Goal: Information Seeking & Learning: Learn about a topic

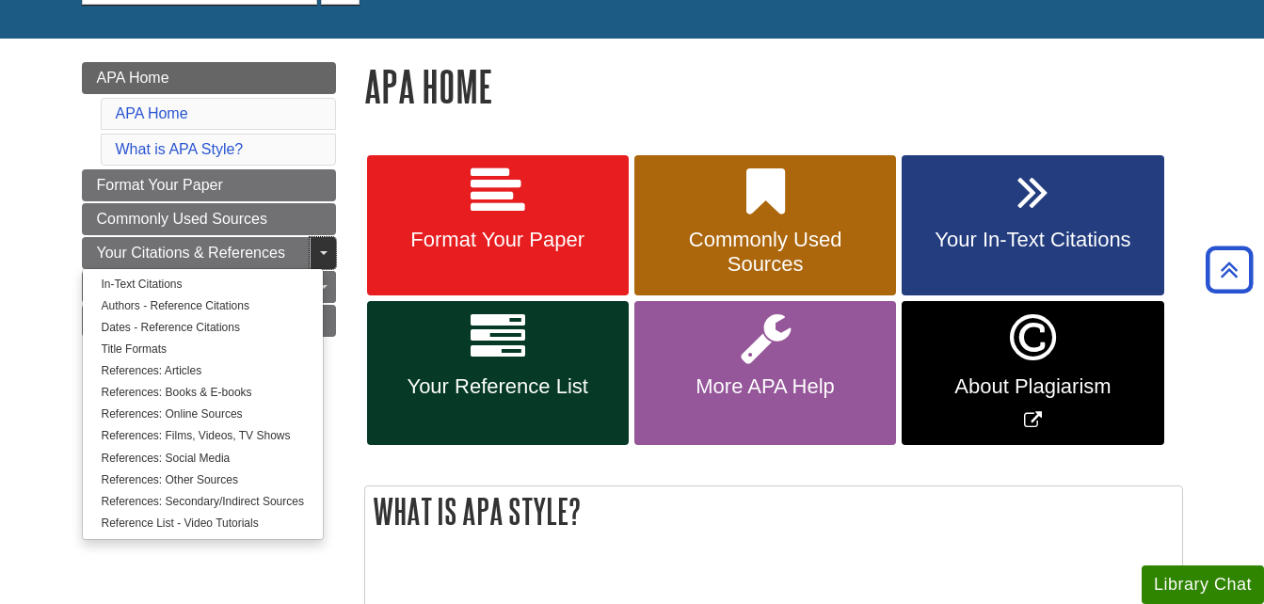
scroll to position [188, 0]
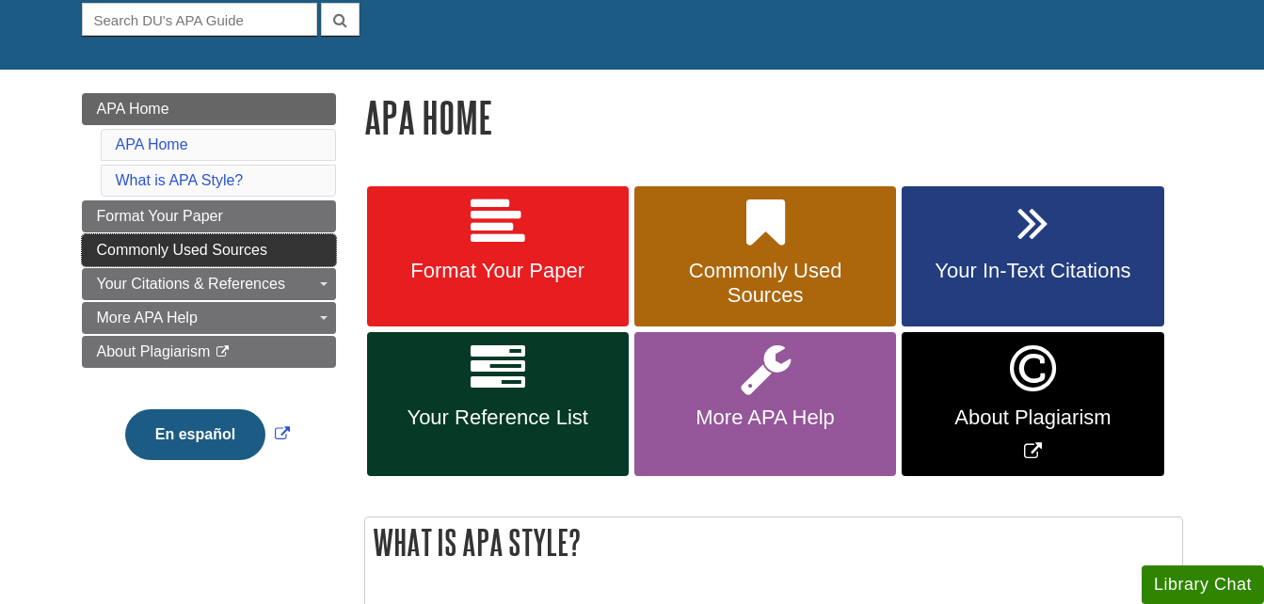
click at [169, 243] on span "Commonly Used Sources" at bounding box center [182, 250] width 170 height 16
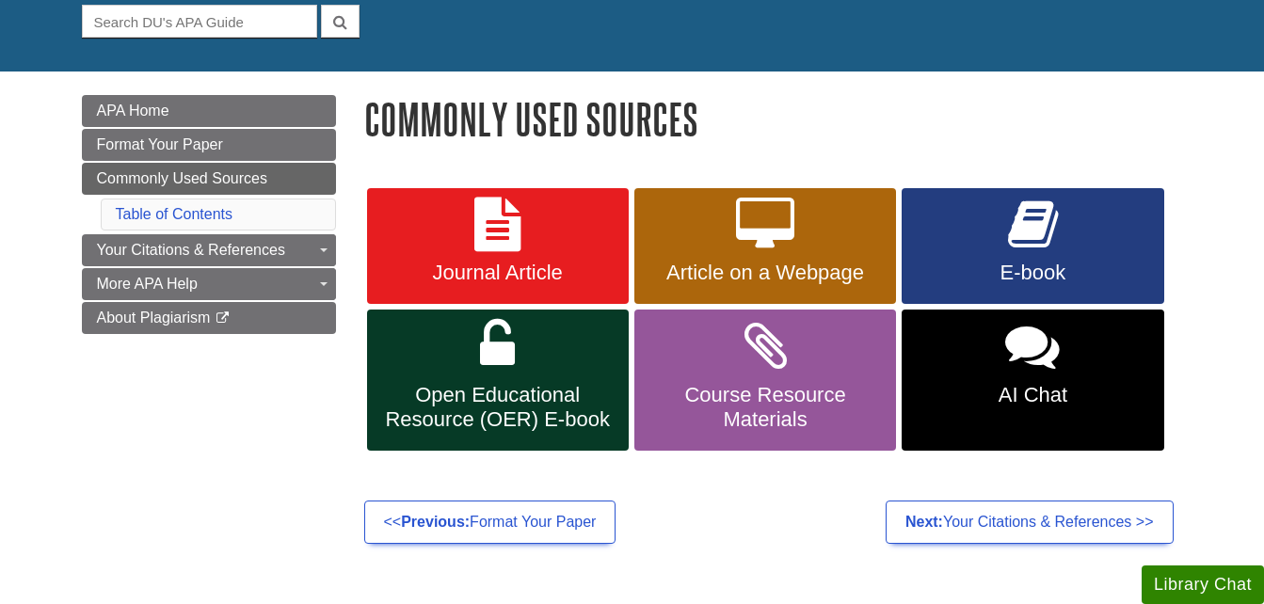
scroll to position [188, 0]
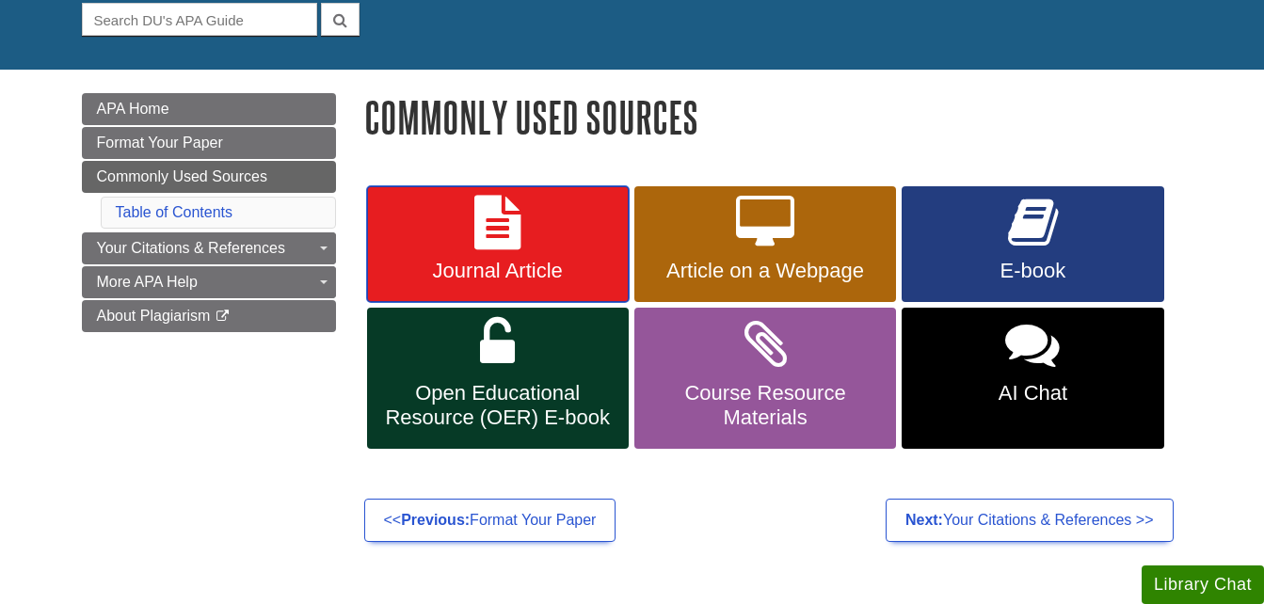
click at [452, 262] on span "Journal Article" at bounding box center [497, 271] width 233 height 24
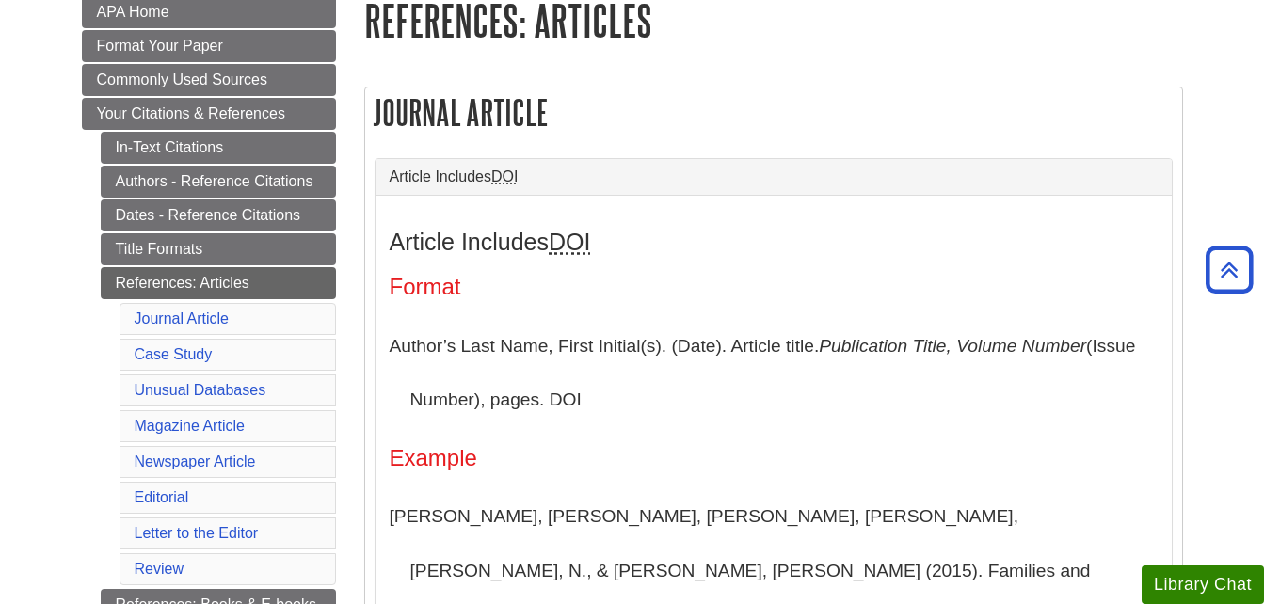
scroll to position [278, 0]
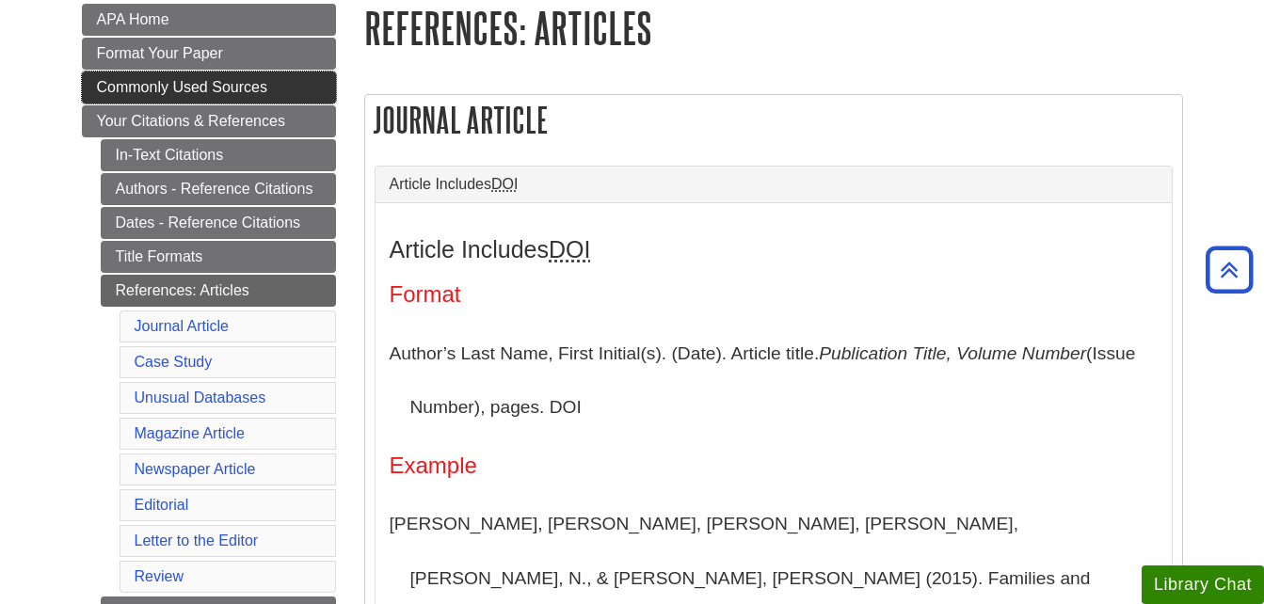
click at [145, 87] on span "Commonly Used Sources" at bounding box center [182, 87] width 170 height 16
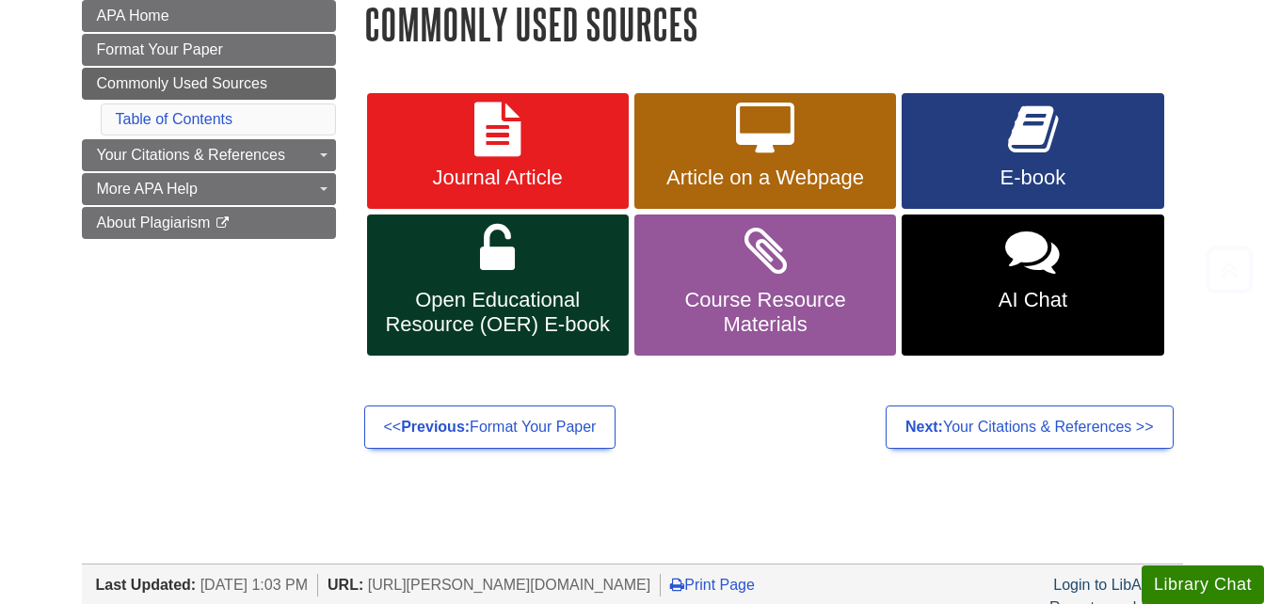
scroll to position [282, 0]
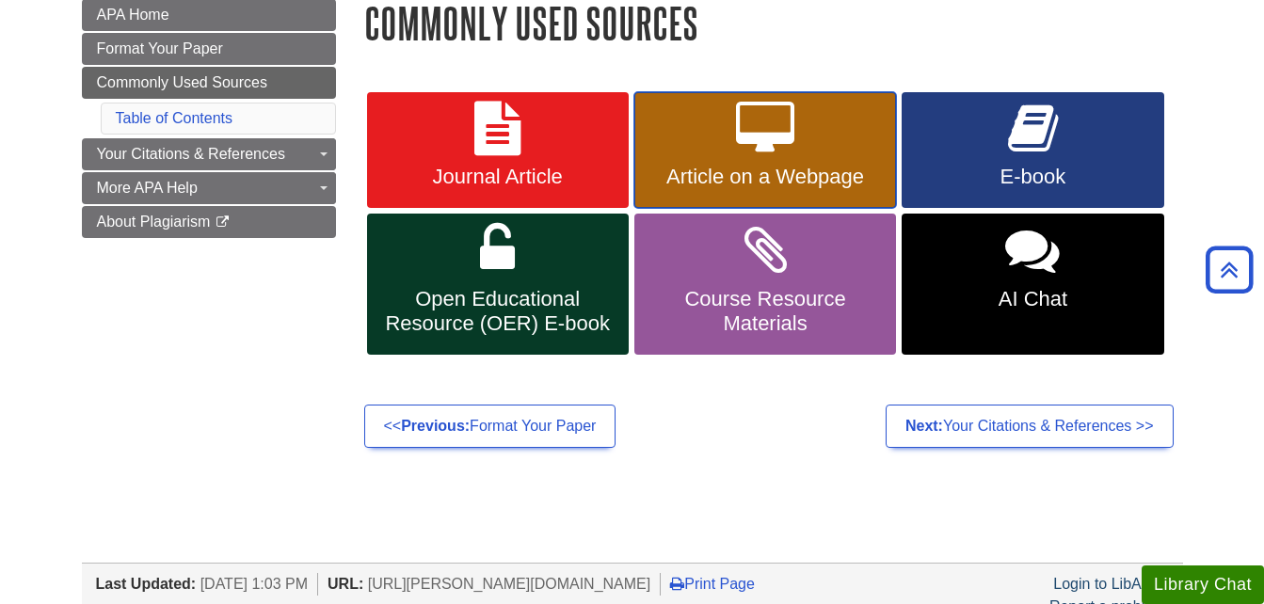
click at [838, 157] on link "Article on a Webpage" at bounding box center [765, 150] width 262 height 117
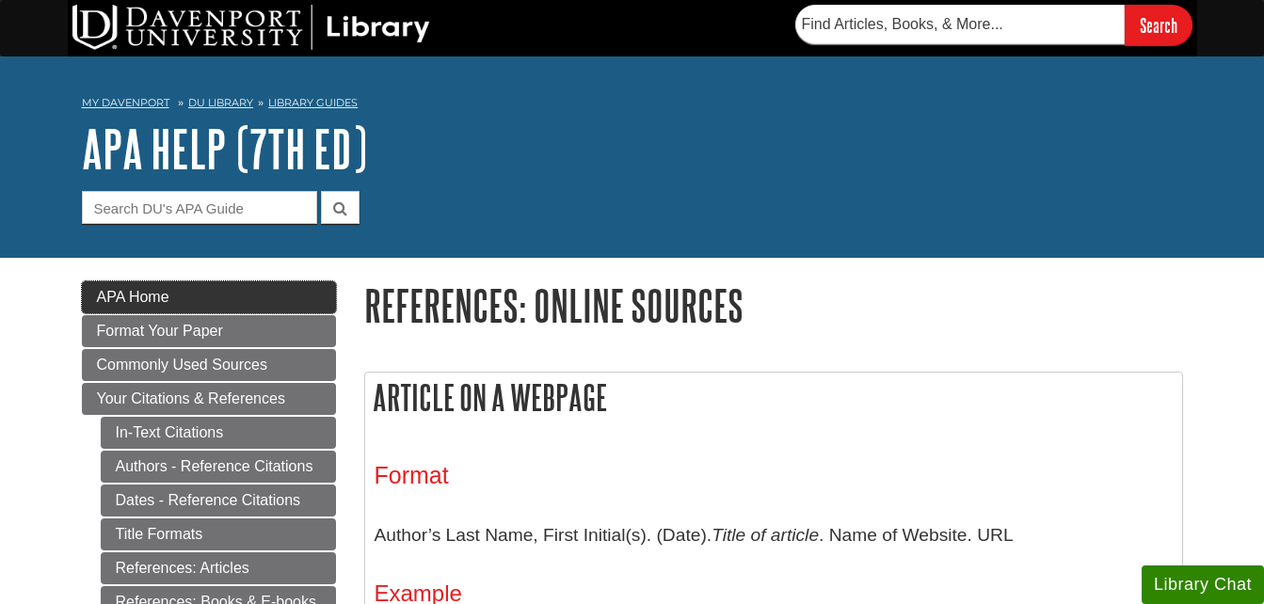
click at [146, 296] on span "APA Home" at bounding box center [133, 297] width 72 height 16
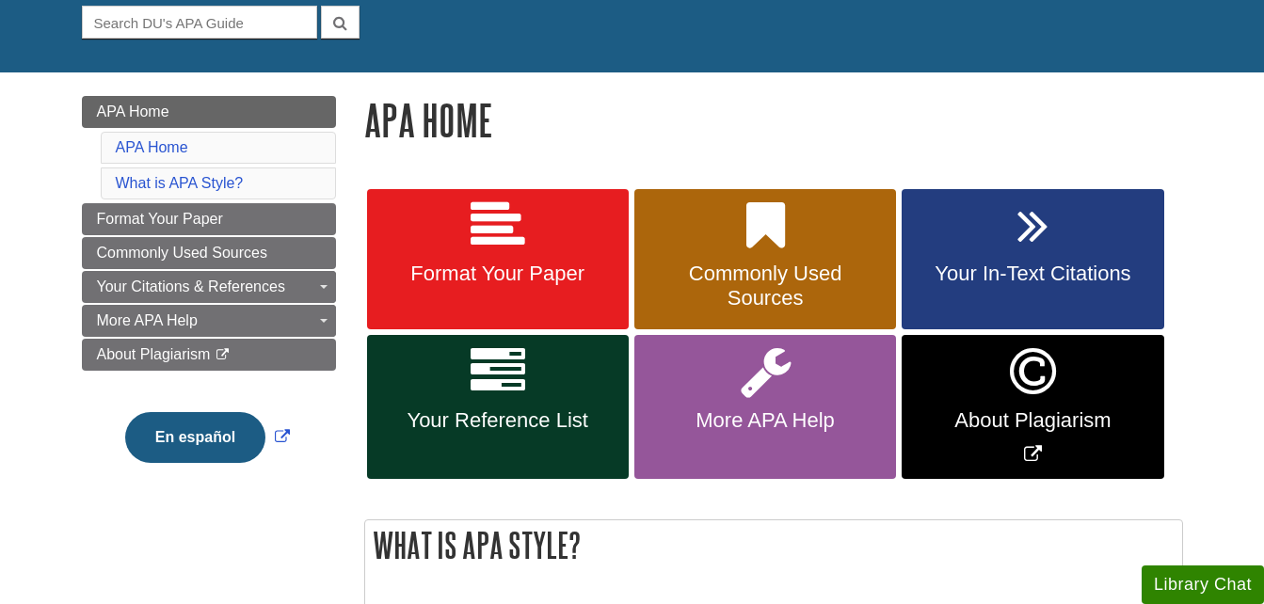
scroll to position [282, 0]
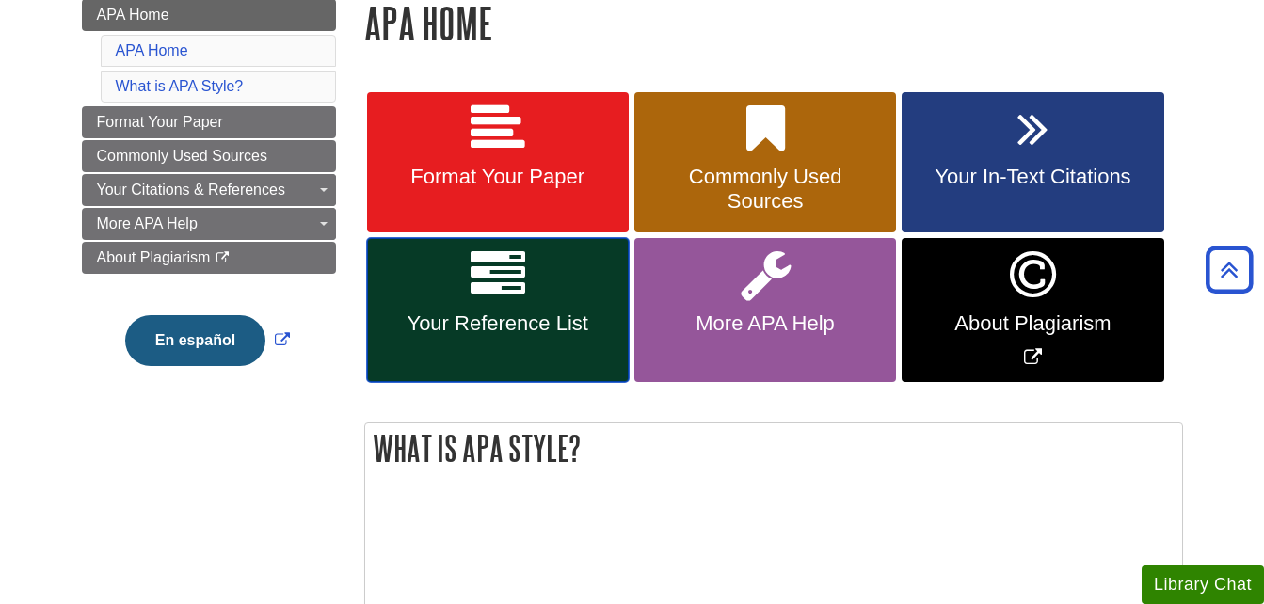
click at [503, 309] on link "Your Reference List" at bounding box center [498, 310] width 262 height 144
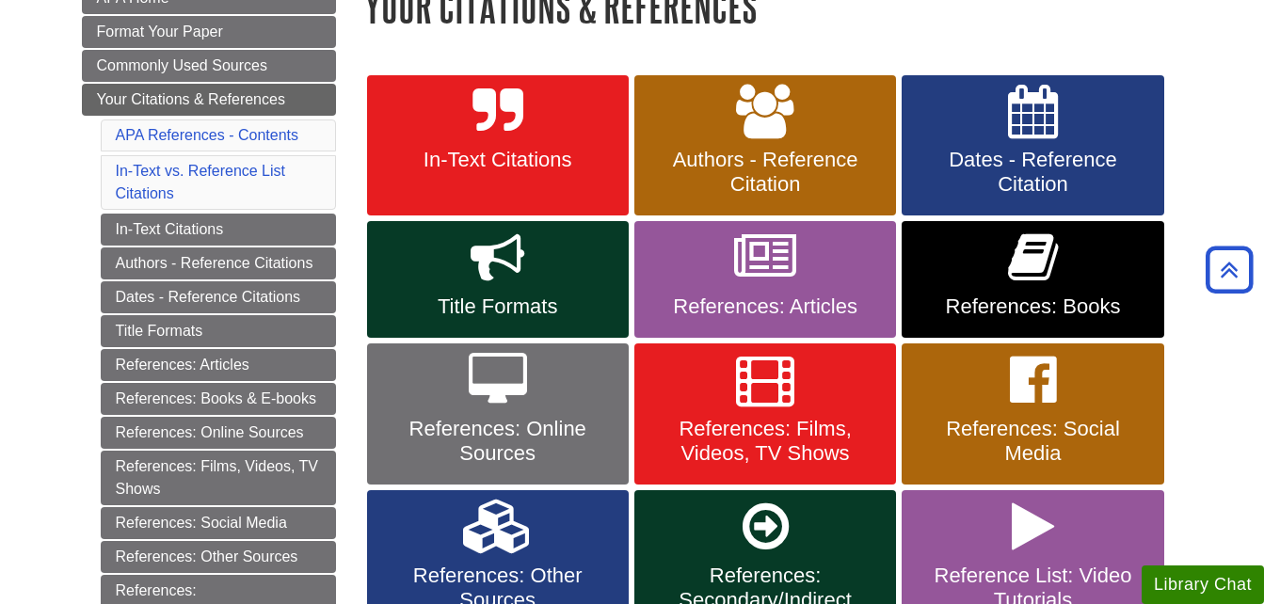
scroll to position [282, 0]
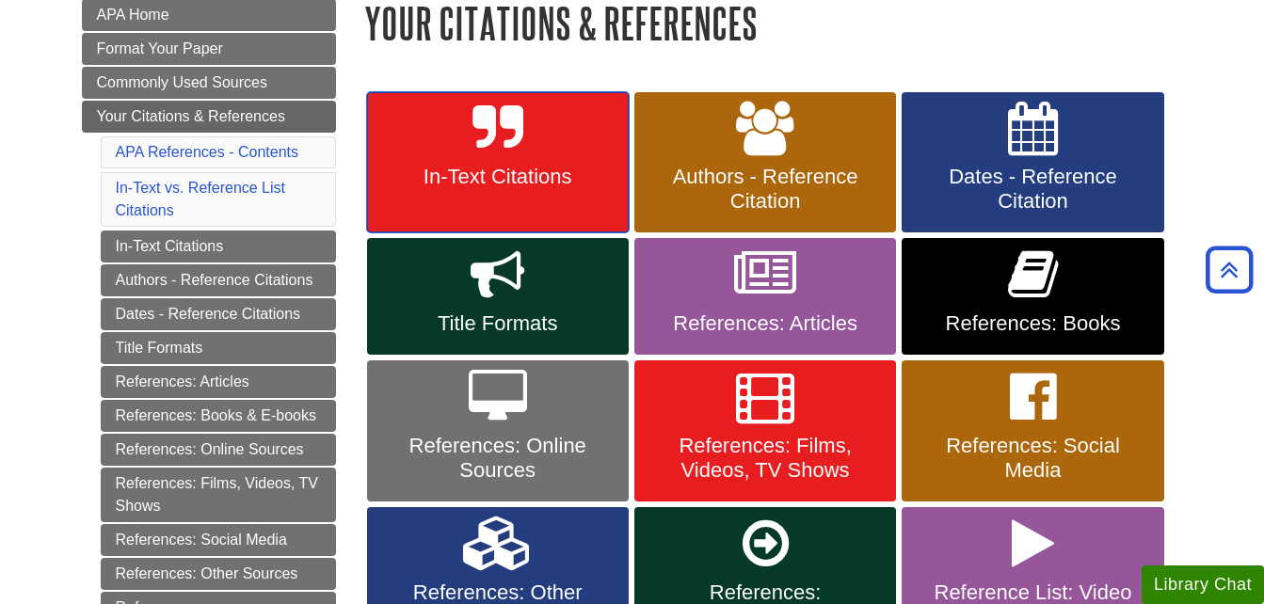
click at [491, 168] on span "In-Text Citations" at bounding box center [497, 177] width 233 height 24
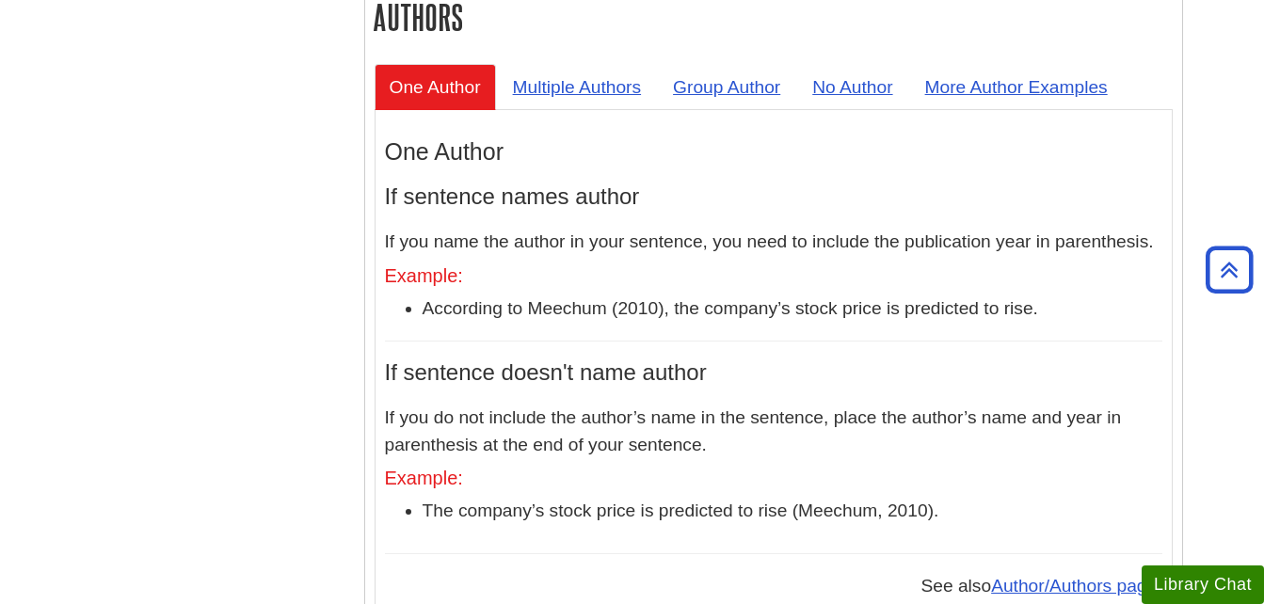
scroll to position [1694, 0]
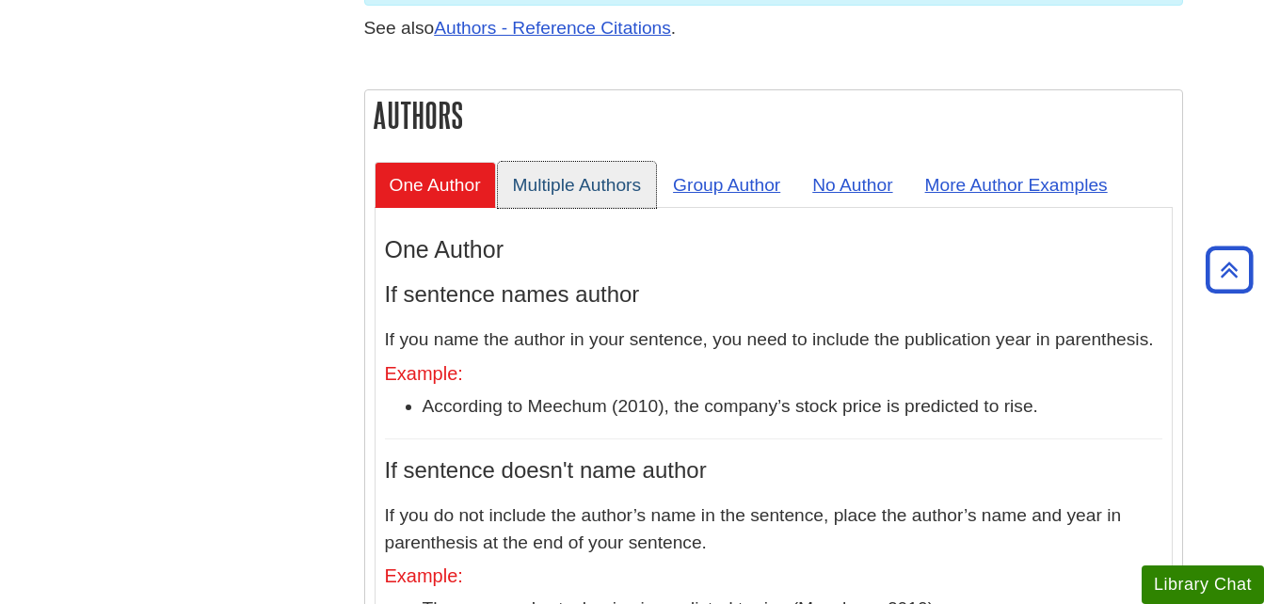
click at [586, 162] on link "Multiple Authors" at bounding box center [577, 185] width 159 height 46
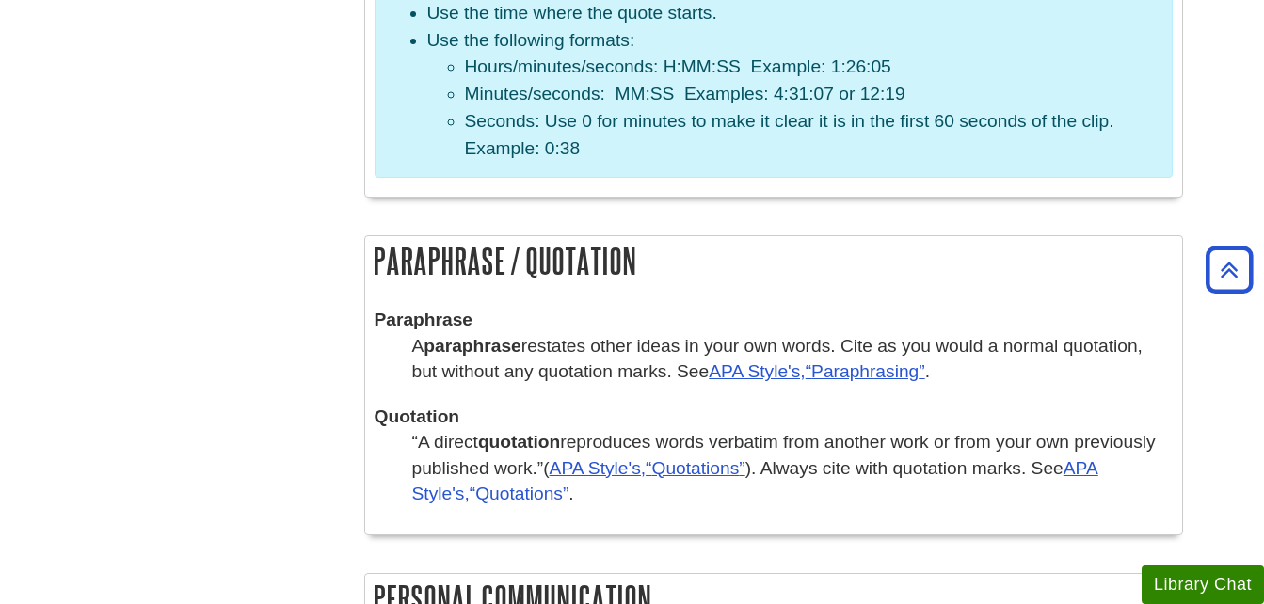
scroll to position [3294, 0]
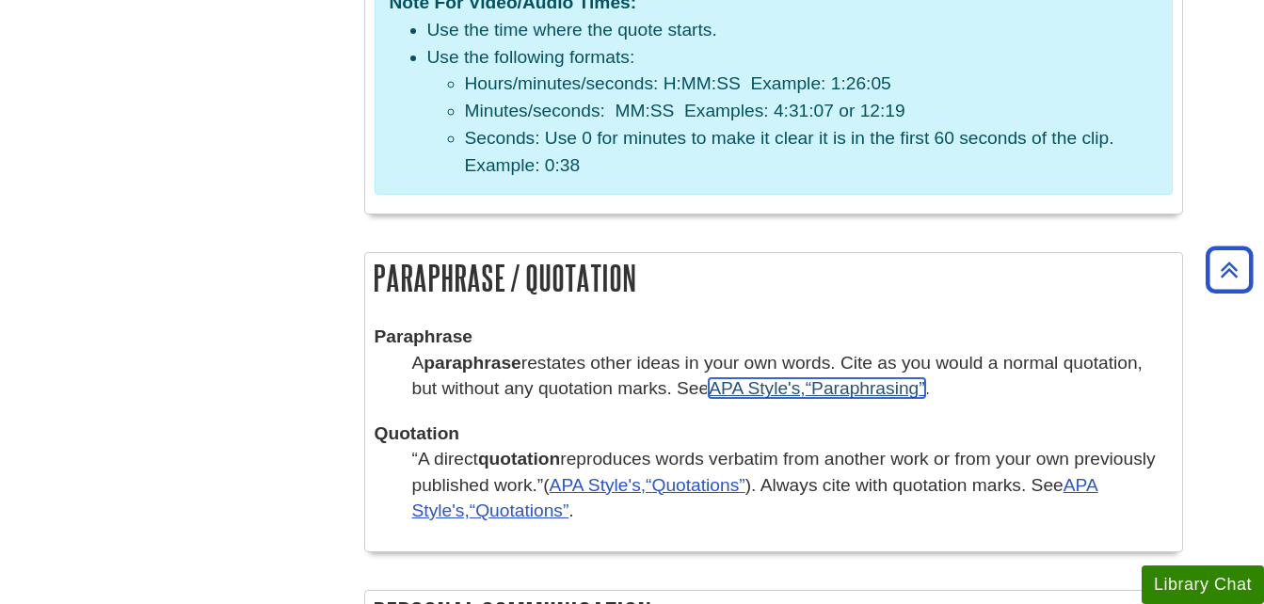
click at [859, 378] on q "Paraphrasing" at bounding box center [866, 388] width 120 height 20
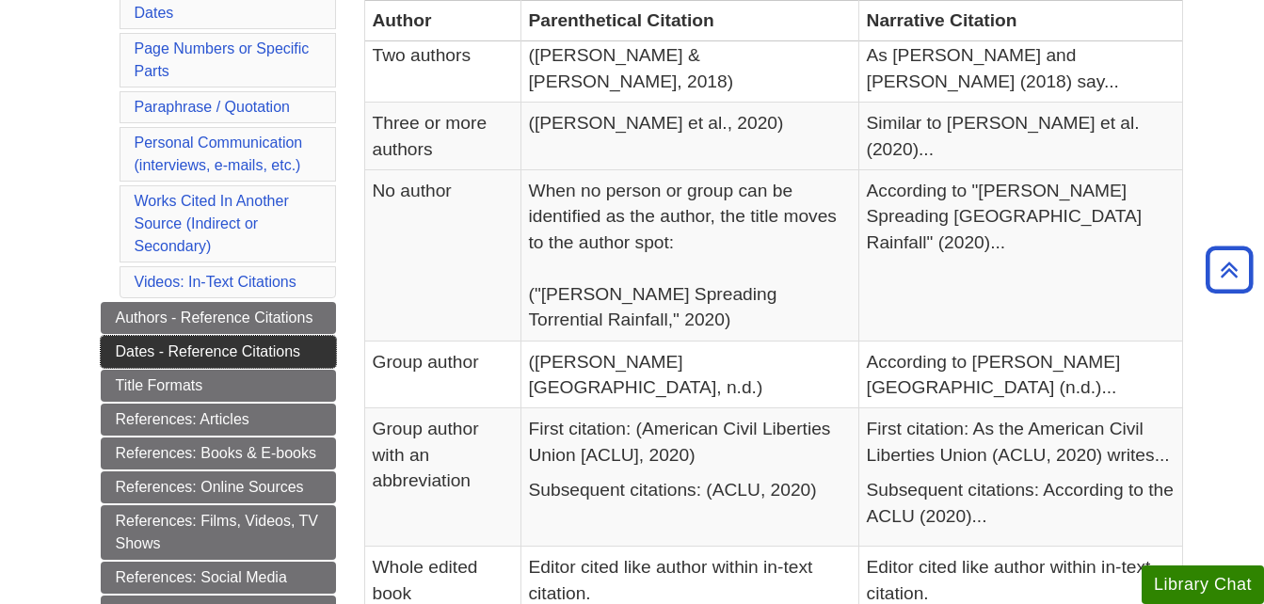
scroll to position [565, 0]
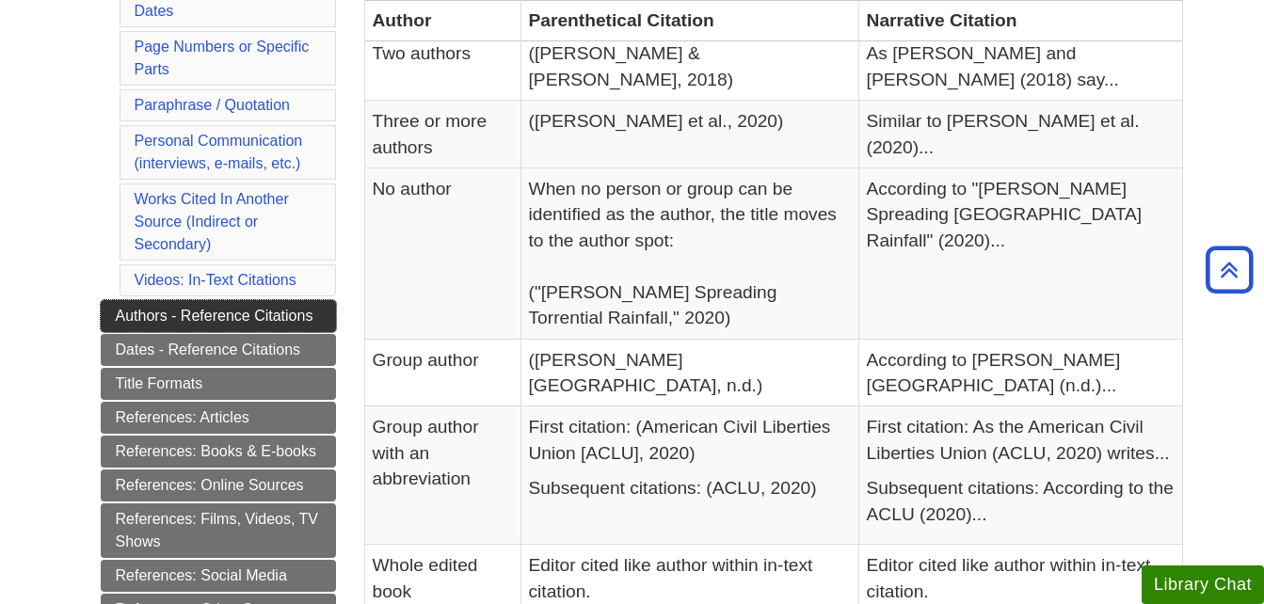
click at [239, 308] on link "Authors - Reference Citations" at bounding box center [218, 316] width 235 height 32
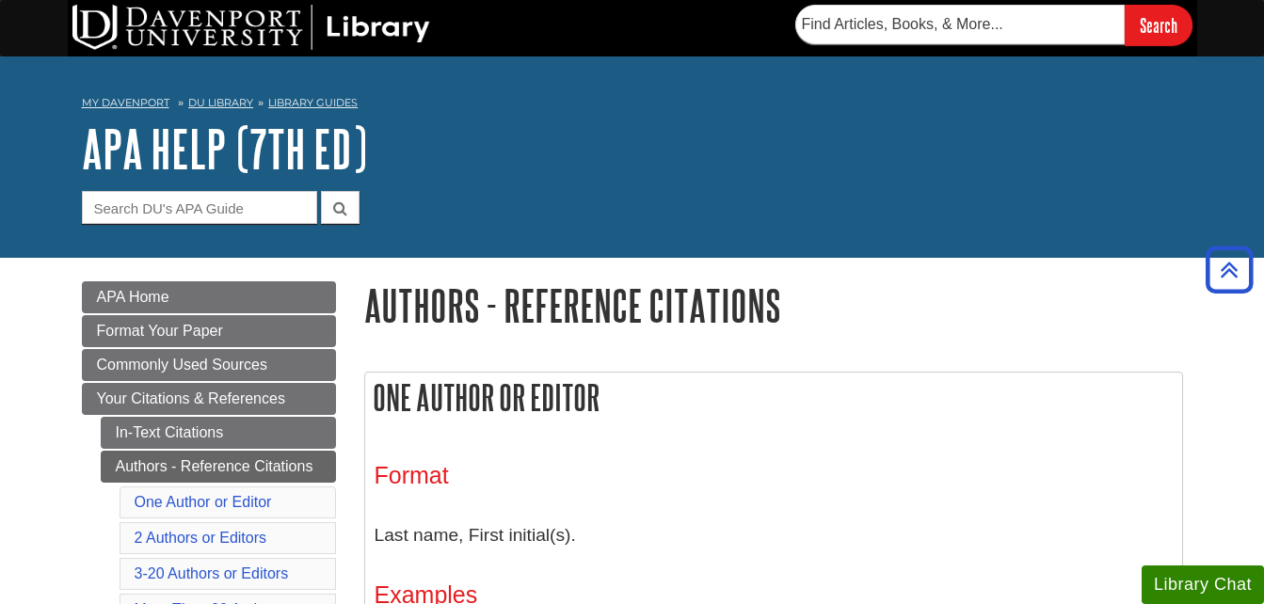
scroll to position [753, 0]
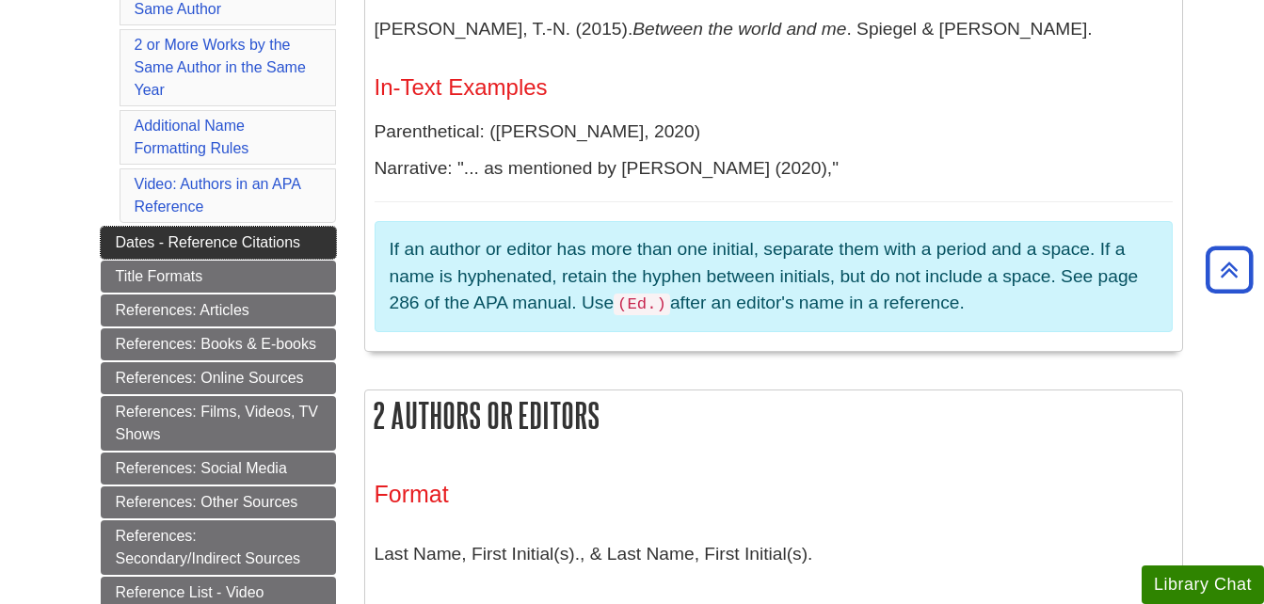
click at [241, 235] on link "Dates - Reference Citations" at bounding box center [218, 243] width 235 height 32
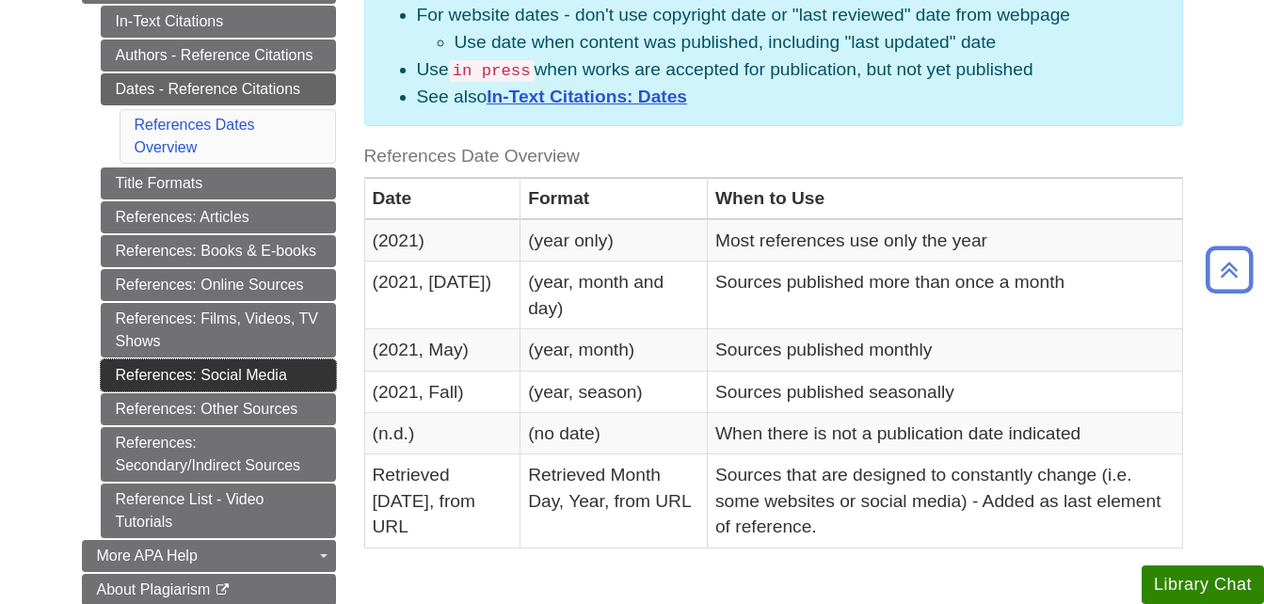
scroll to position [471, 0]
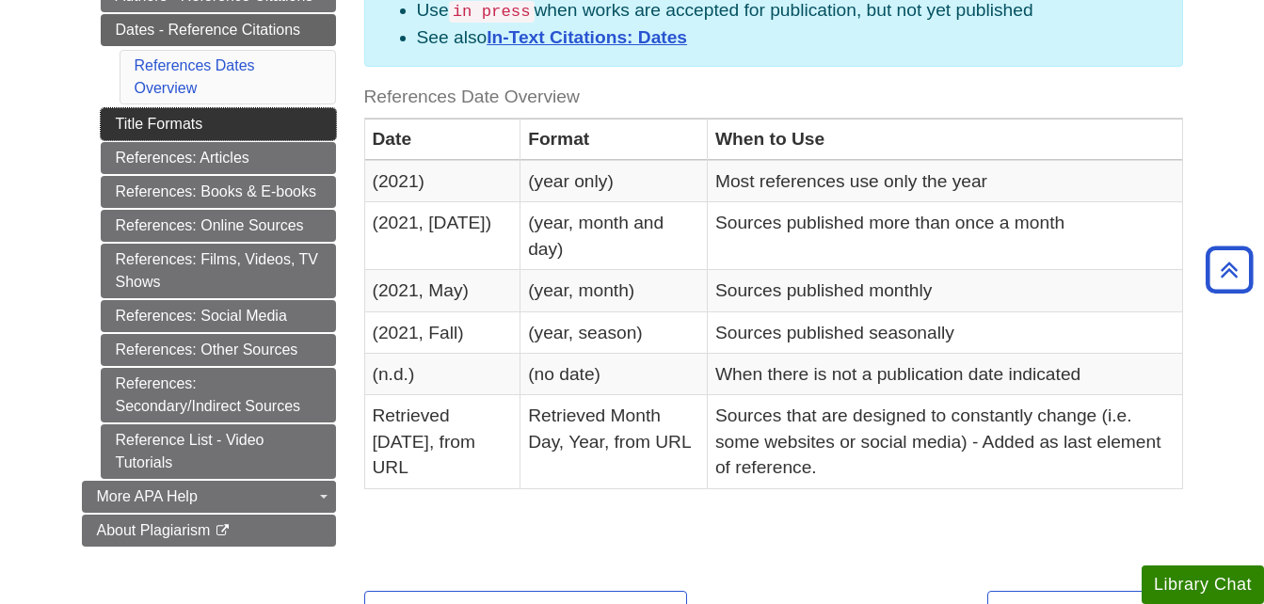
click at [232, 129] on link "Title Formats" at bounding box center [218, 124] width 235 height 32
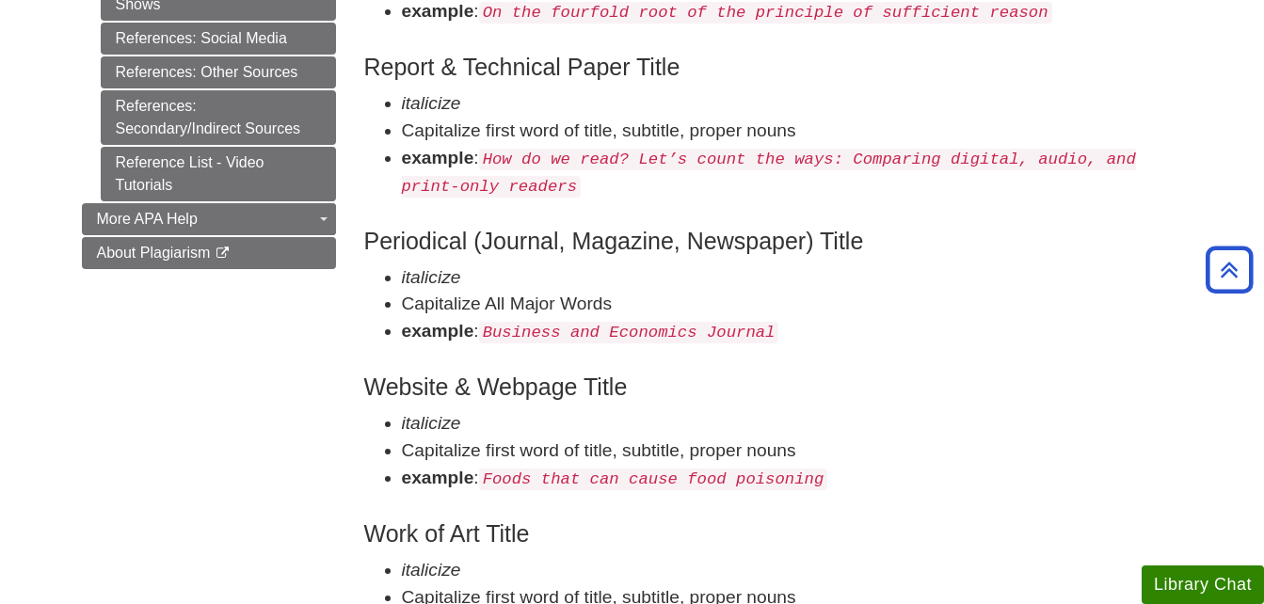
scroll to position [565, 0]
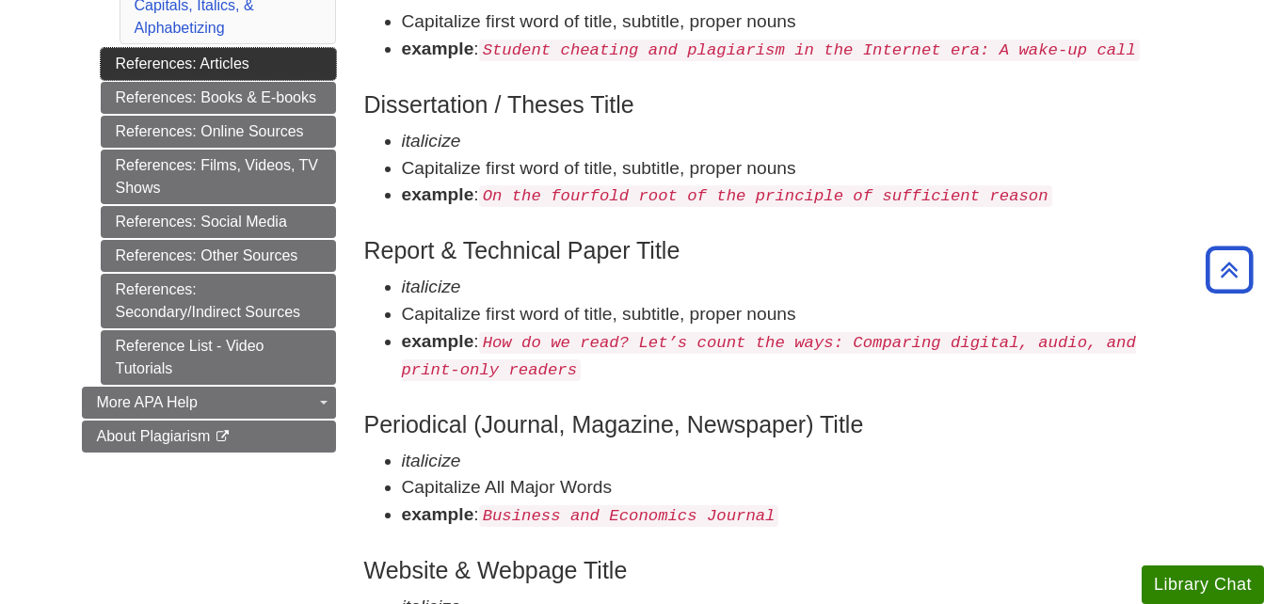
click at [216, 63] on link "References: Articles" at bounding box center [218, 64] width 235 height 32
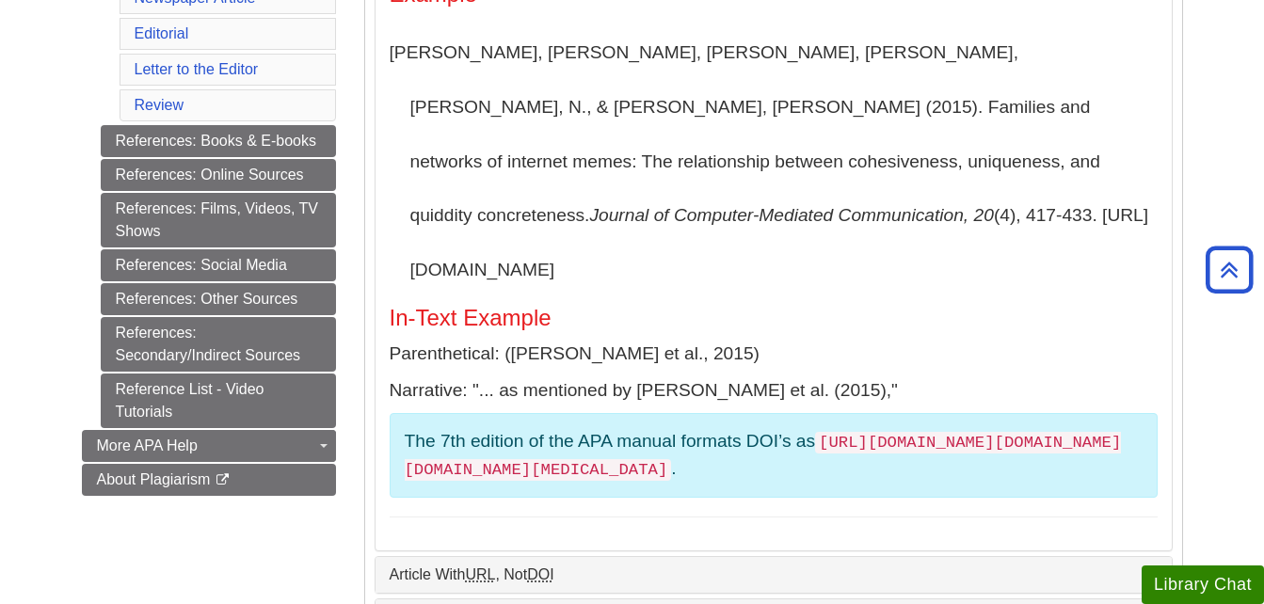
scroll to position [753, 0]
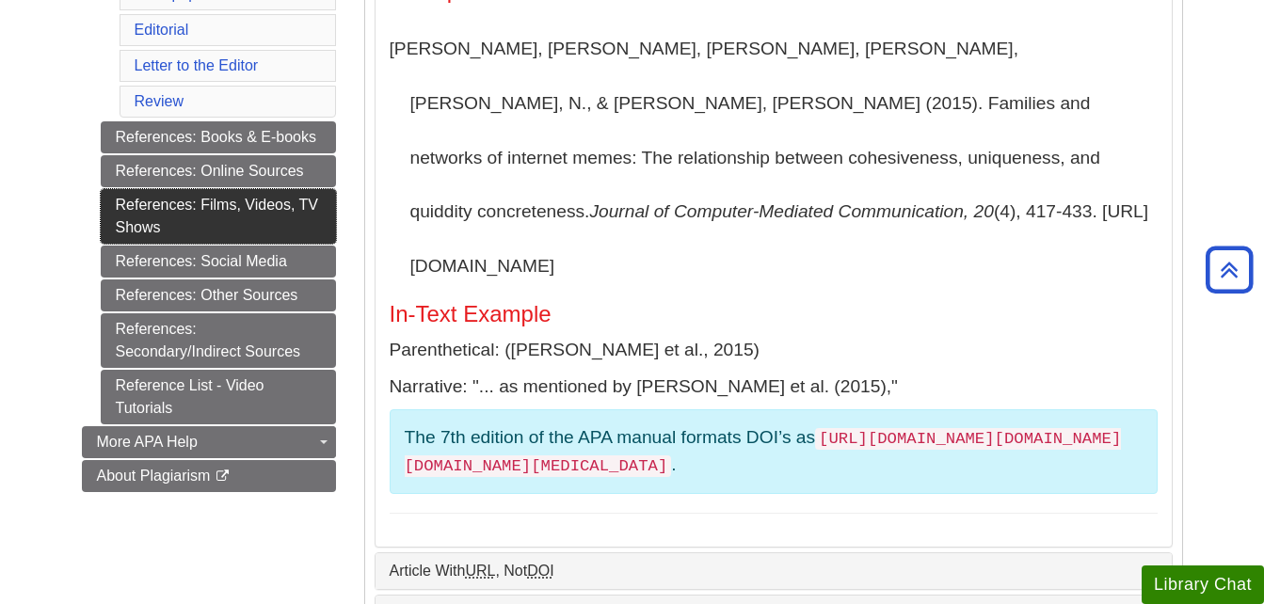
click at [233, 210] on link "References: Films, Videos, TV Shows" at bounding box center [218, 216] width 235 height 55
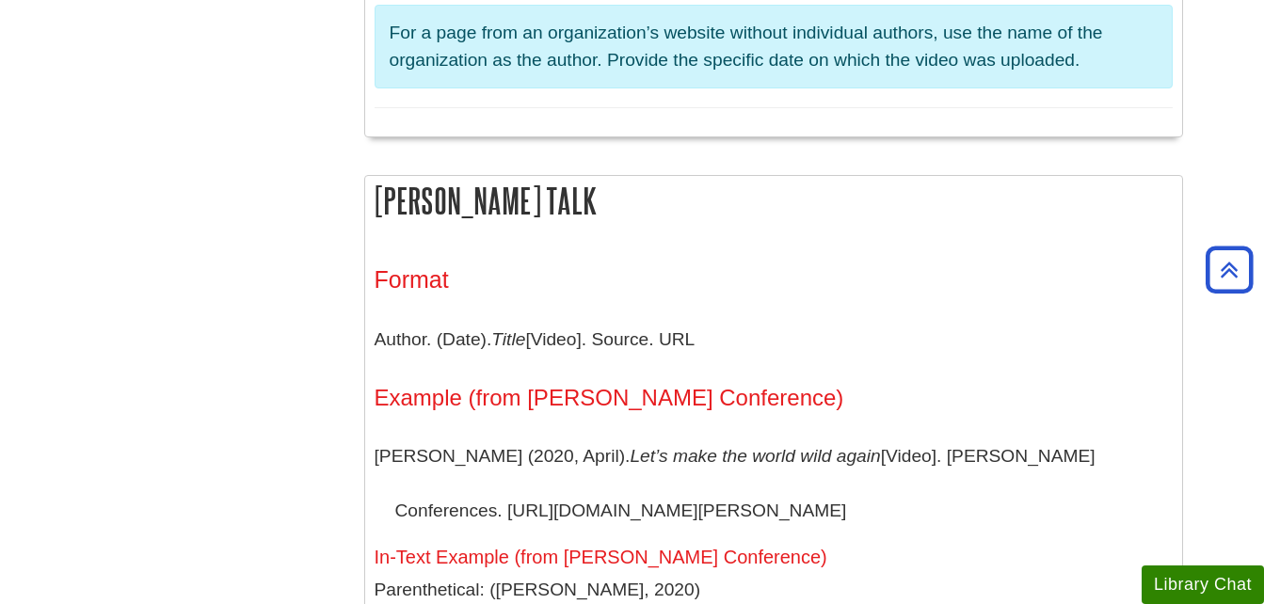
scroll to position [2353, 0]
